Goal: Use online tool/utility: Utilize a website feature to perform a specific function

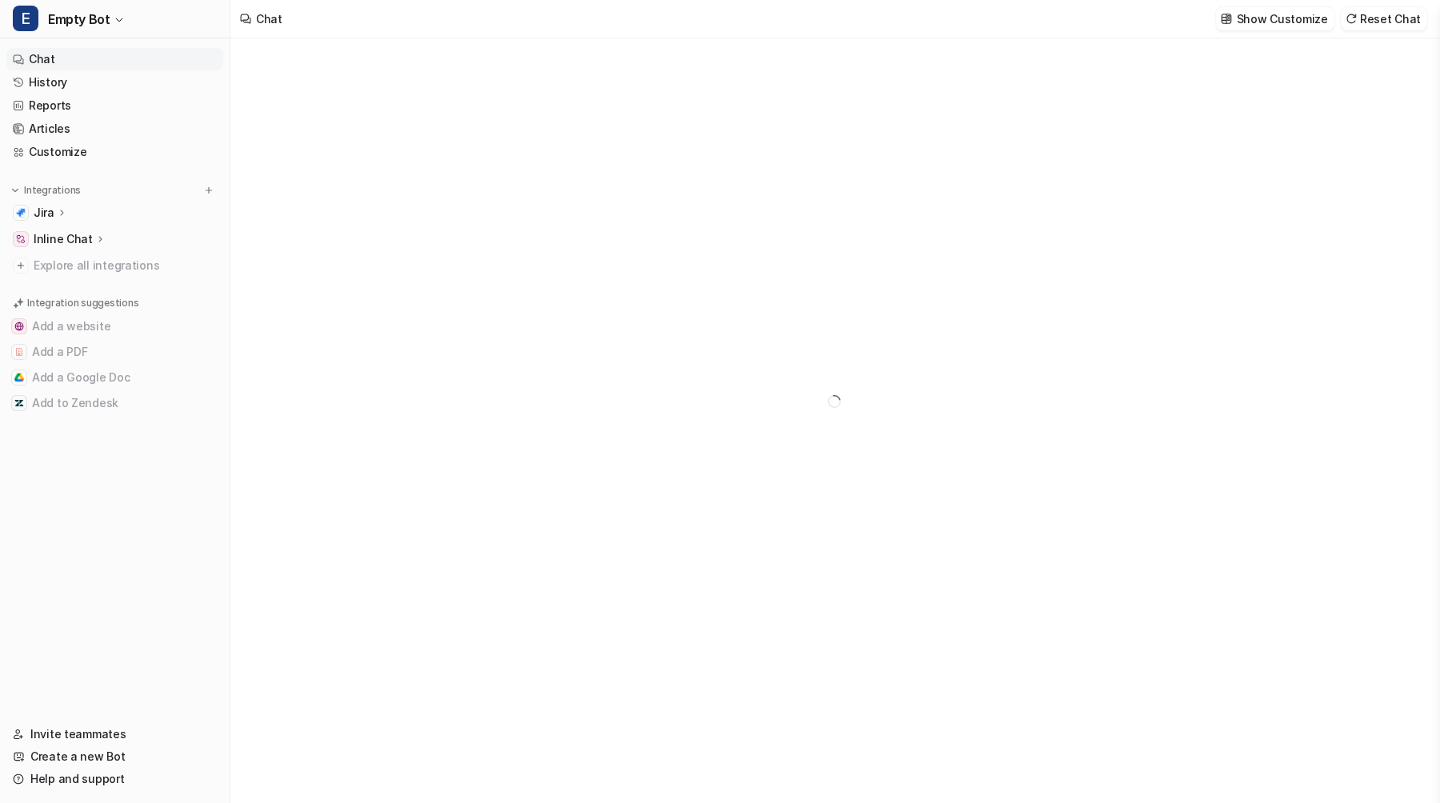
type textarea "**********"
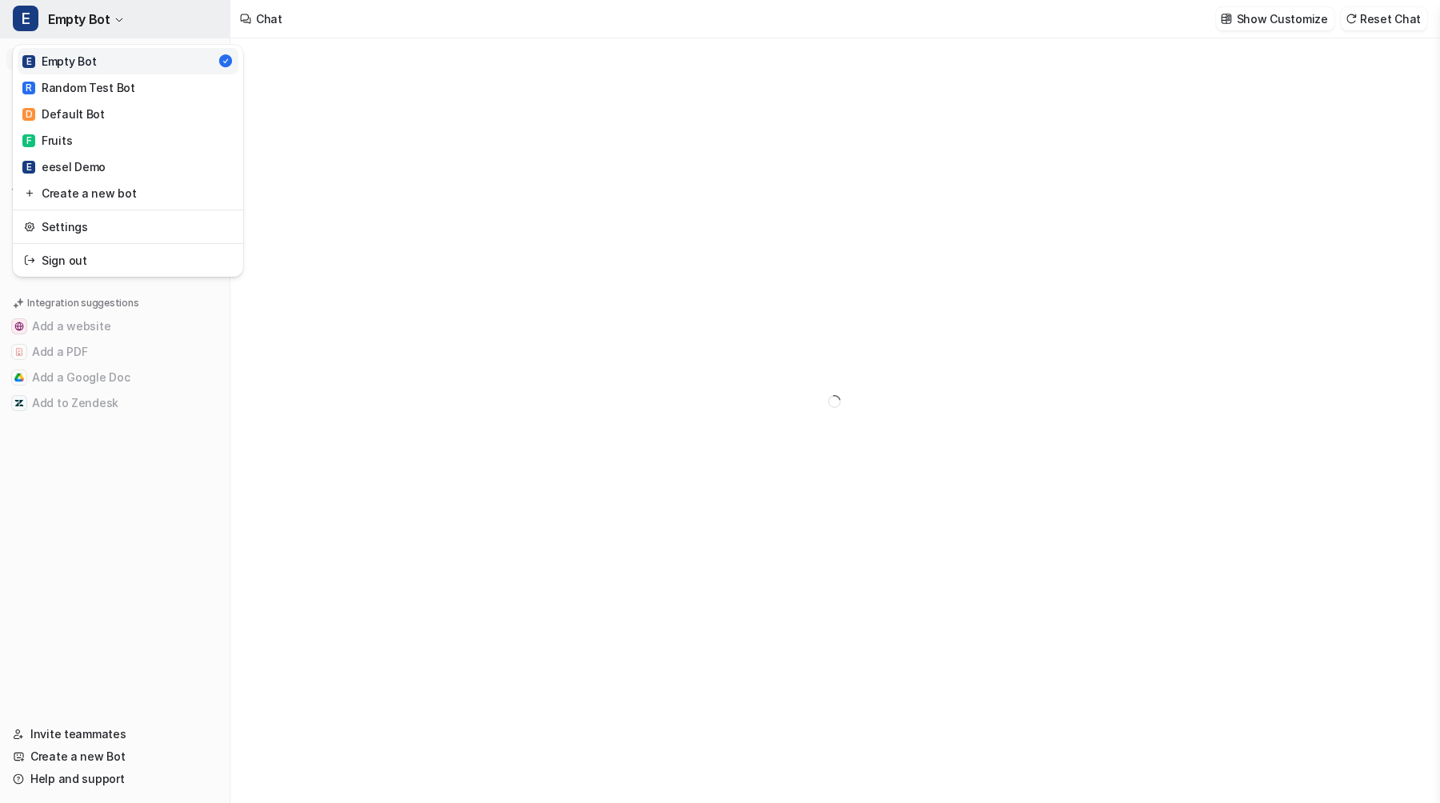
click at [95, 27] on span "Empty Bot" at bounding box center [79, 19] width 62 height 22
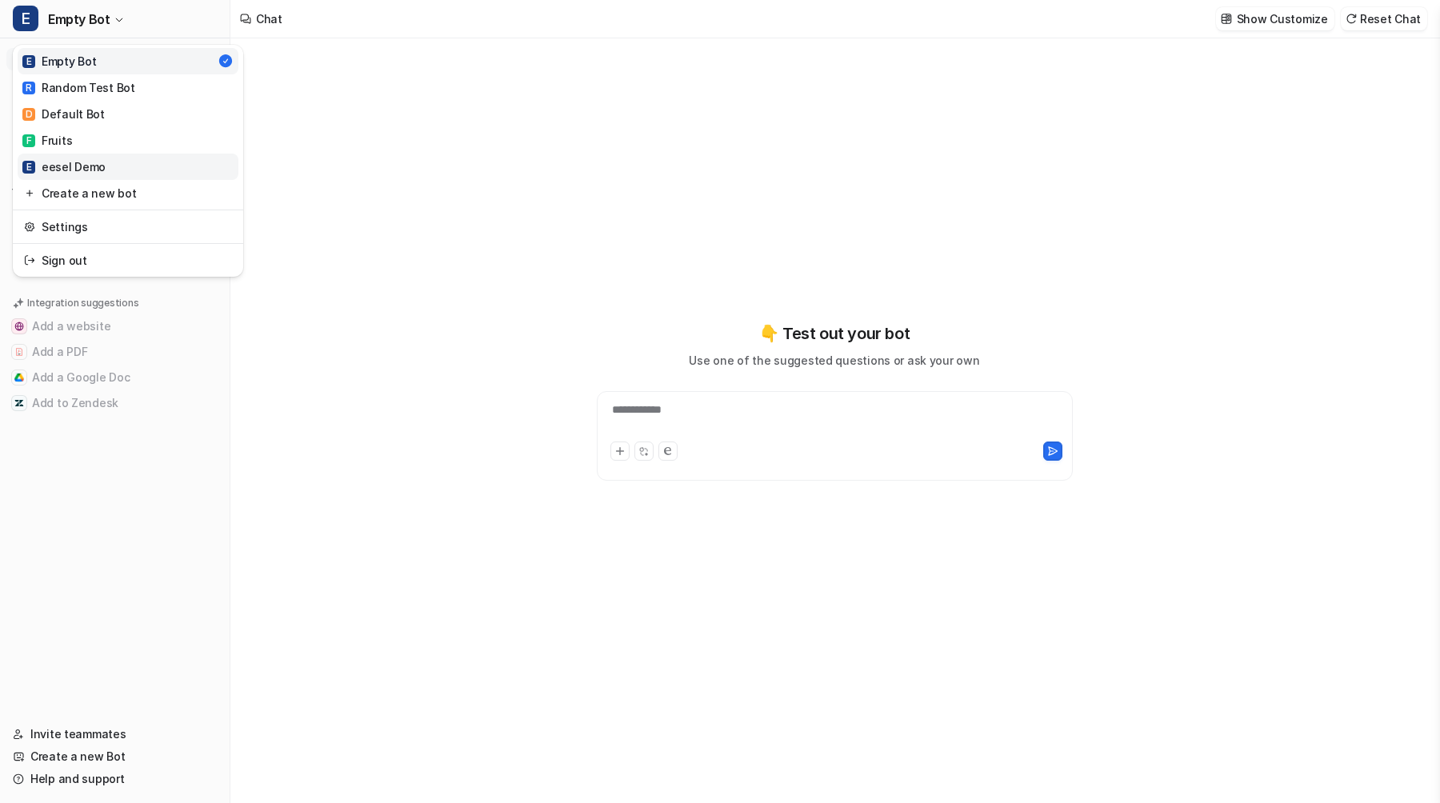
click at [90, 168] on div "E eesel Demo" at bounding box center [63, 166] width 83 height 17
